Goal: Transaction & Acquisition: Purchase product/service

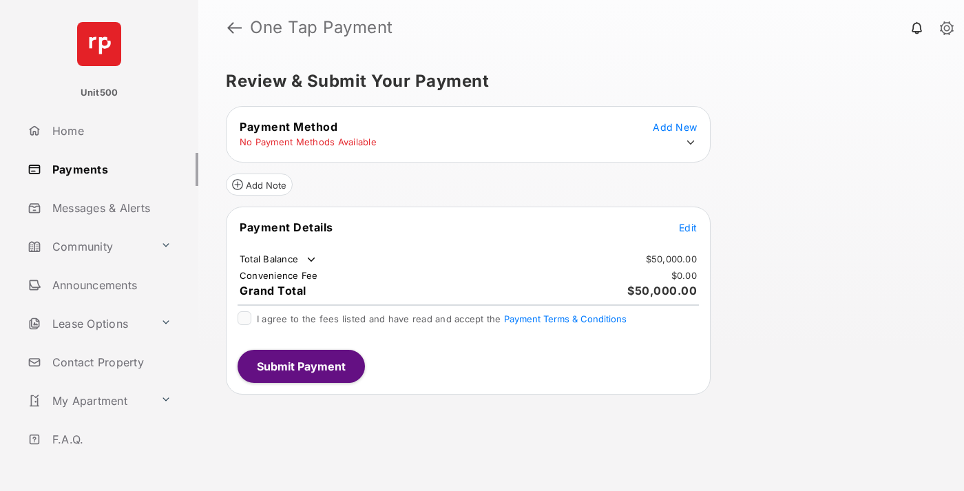
click at [688, 227] on span "Edit" at bounding box center [688, 228] width 18 height 12
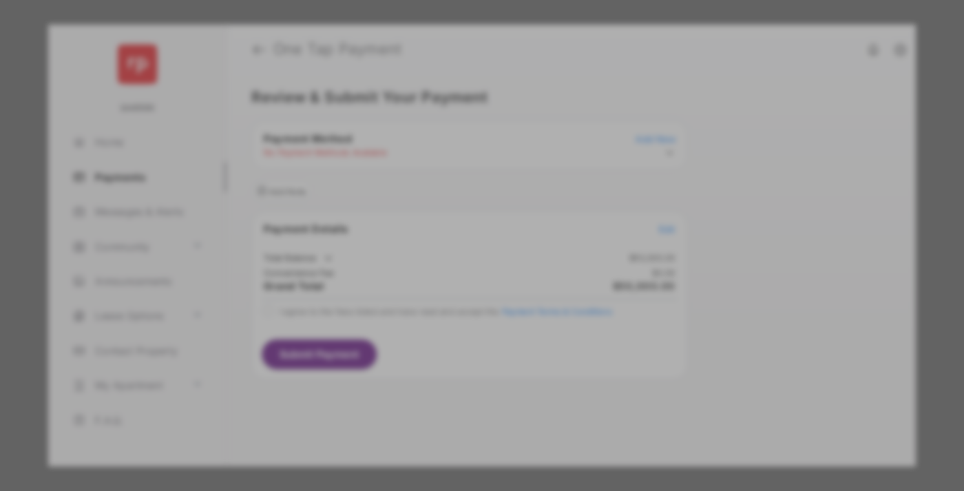
click at [456, 266] on div "Other Amount" at bounding box center [456, 276] width 223 height 23
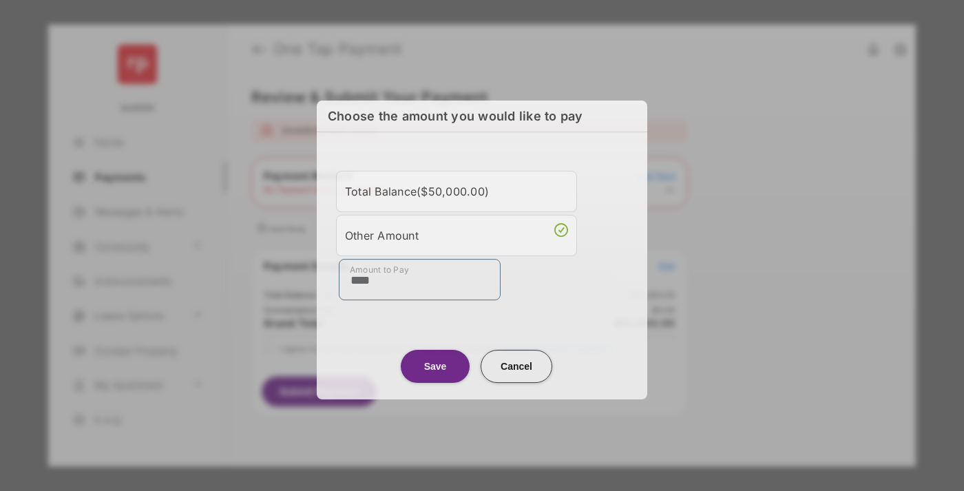
type input "****"
click at [435, 364] on button "Save" at bounding box center [435, 366] width 69 height 33
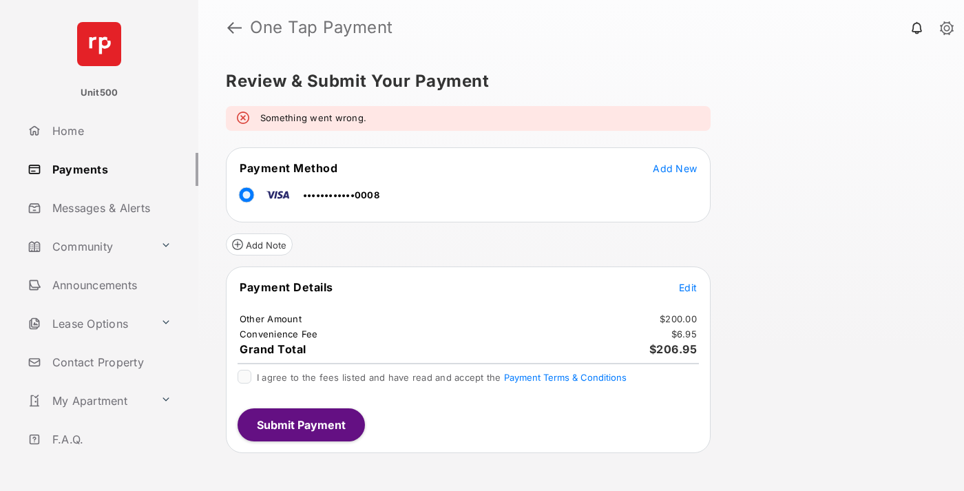
click at [688, 287] on span "Edit" at bounding box center [688, 288] width 18 height 12
click at [300, 424] on button "Submit Payment" at bounding box center [301, 424] width 127 height 33
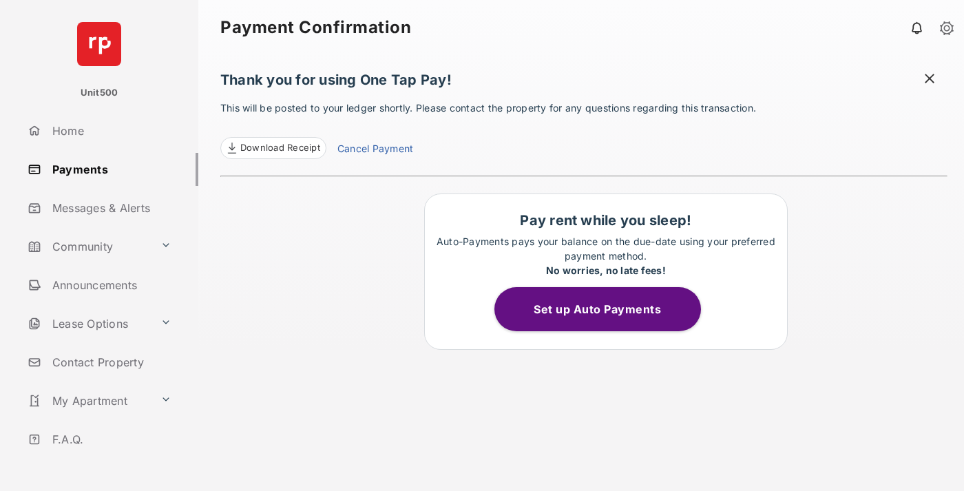
click at [930, 80] on span at bounding box center [930, 80] width 14 height 17
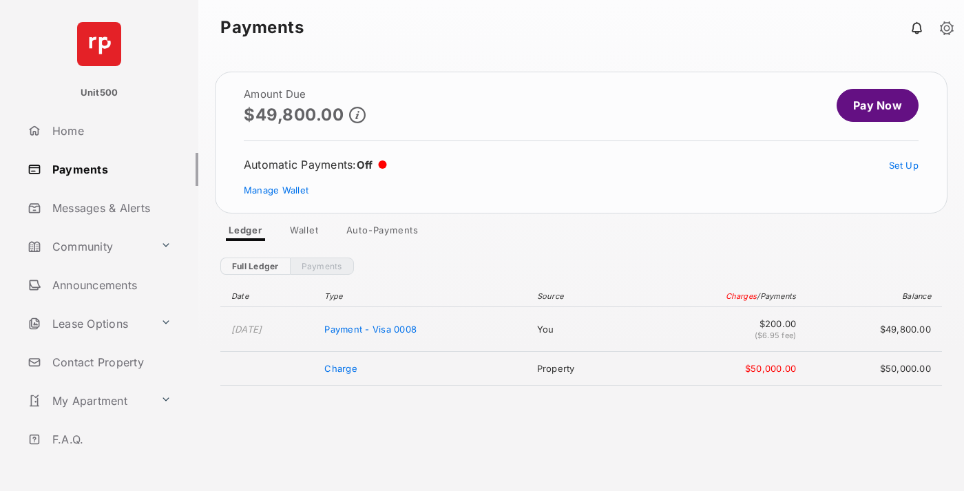
click at [276, 190] on link "Manage Wallet" at bounding box center [276, 190] width 65 height 11
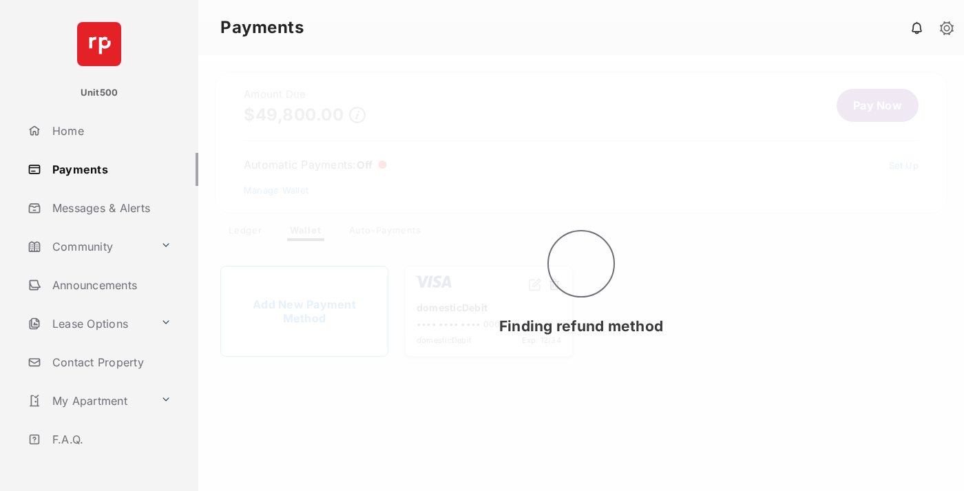
click at [554, 285] on button at bounding box center [554, 285] width 14 height 16
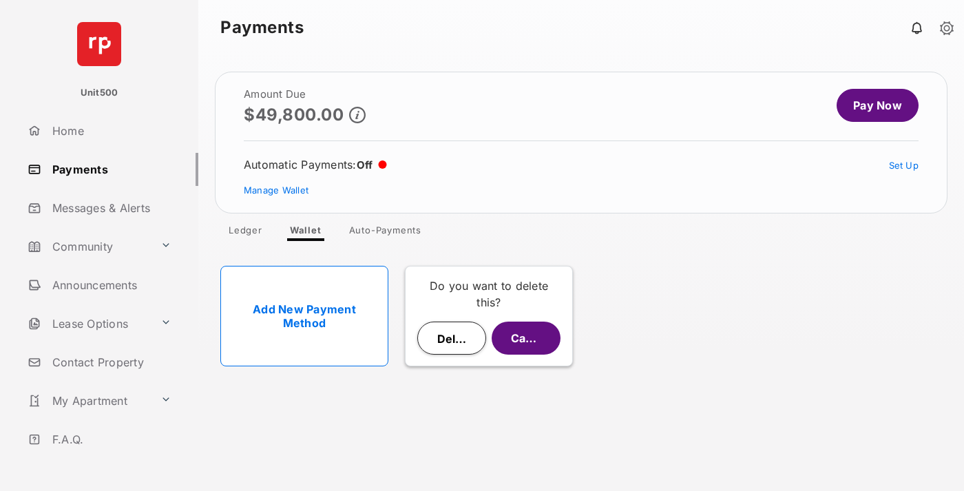
click at [452, 338] on button "Delete" at bounding box center [451, 338] width 69 height 33
